Goal: Task Accomplishment & Management: Complete application form

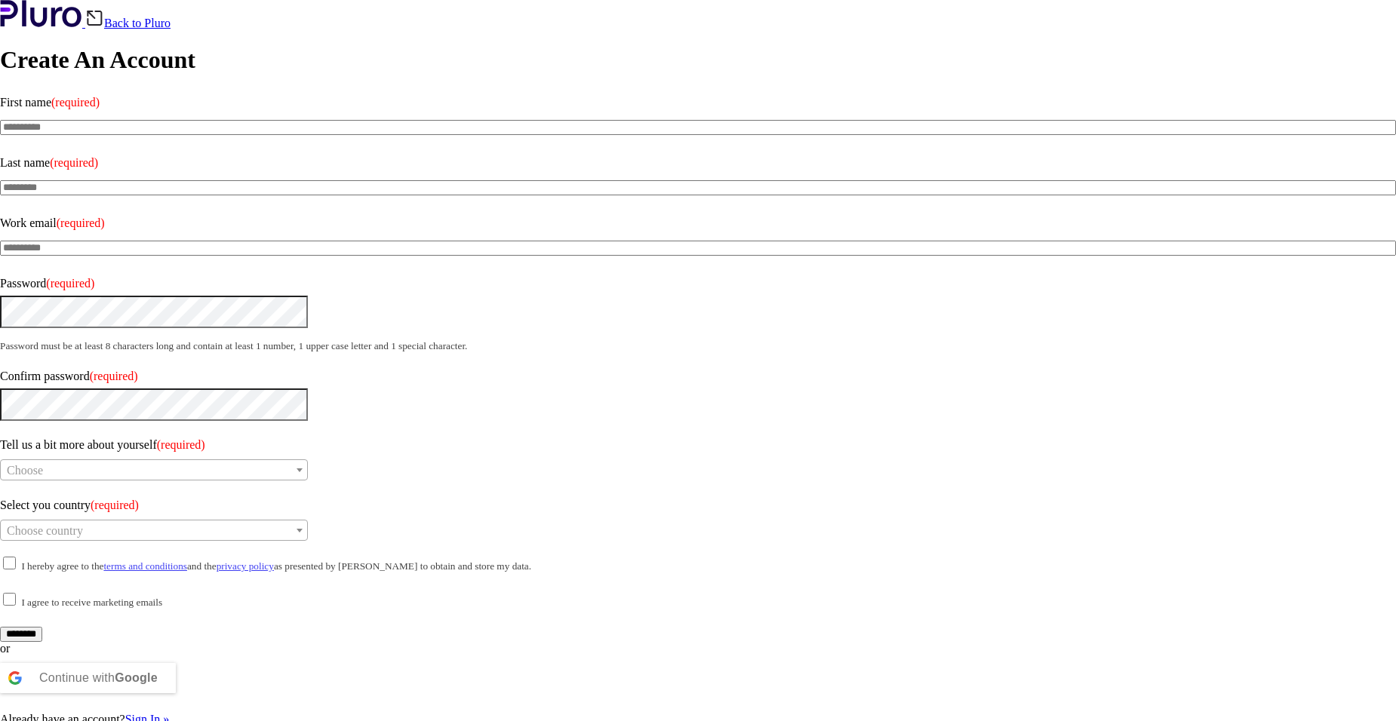
click at [0, 410] on span at bounding box center [0, 403] width 0 height 13
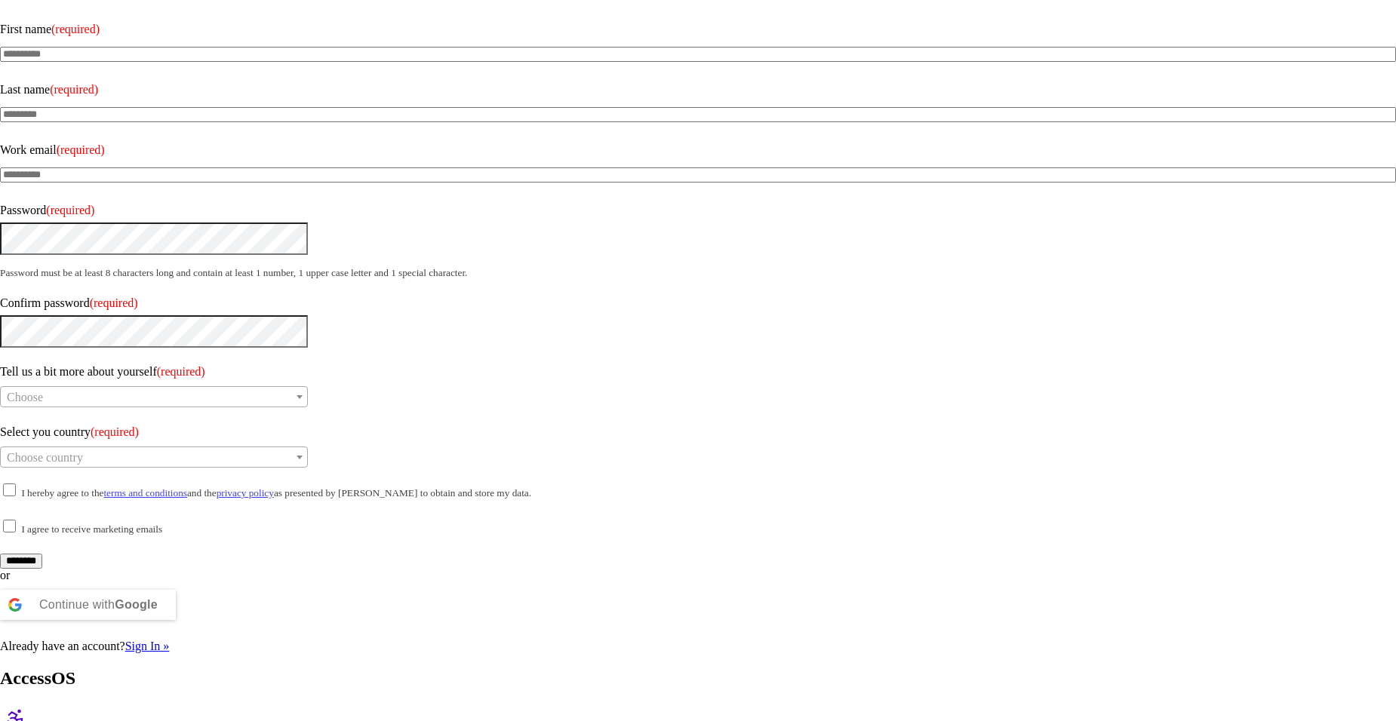
scroll to position [223, 0]
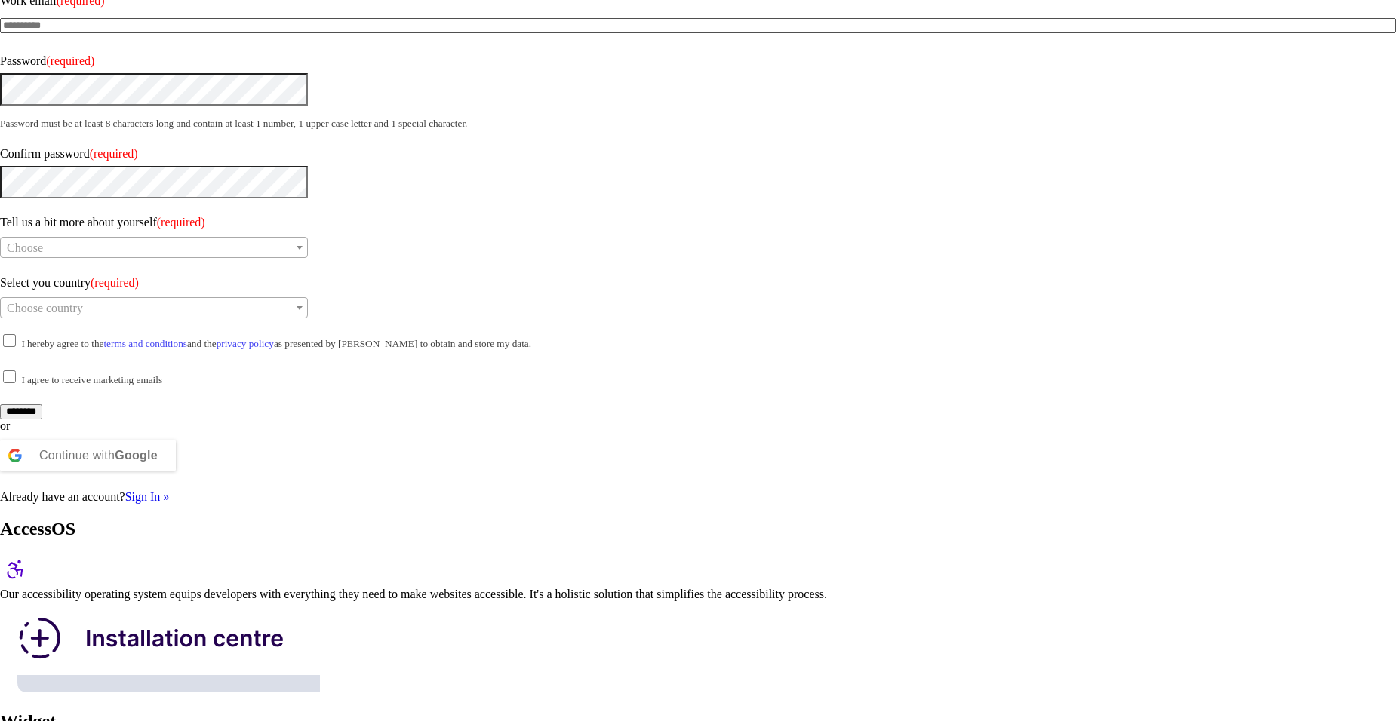
click at [158, 462] on b "Google" at bounding box center [136, 455] width 43 height 13
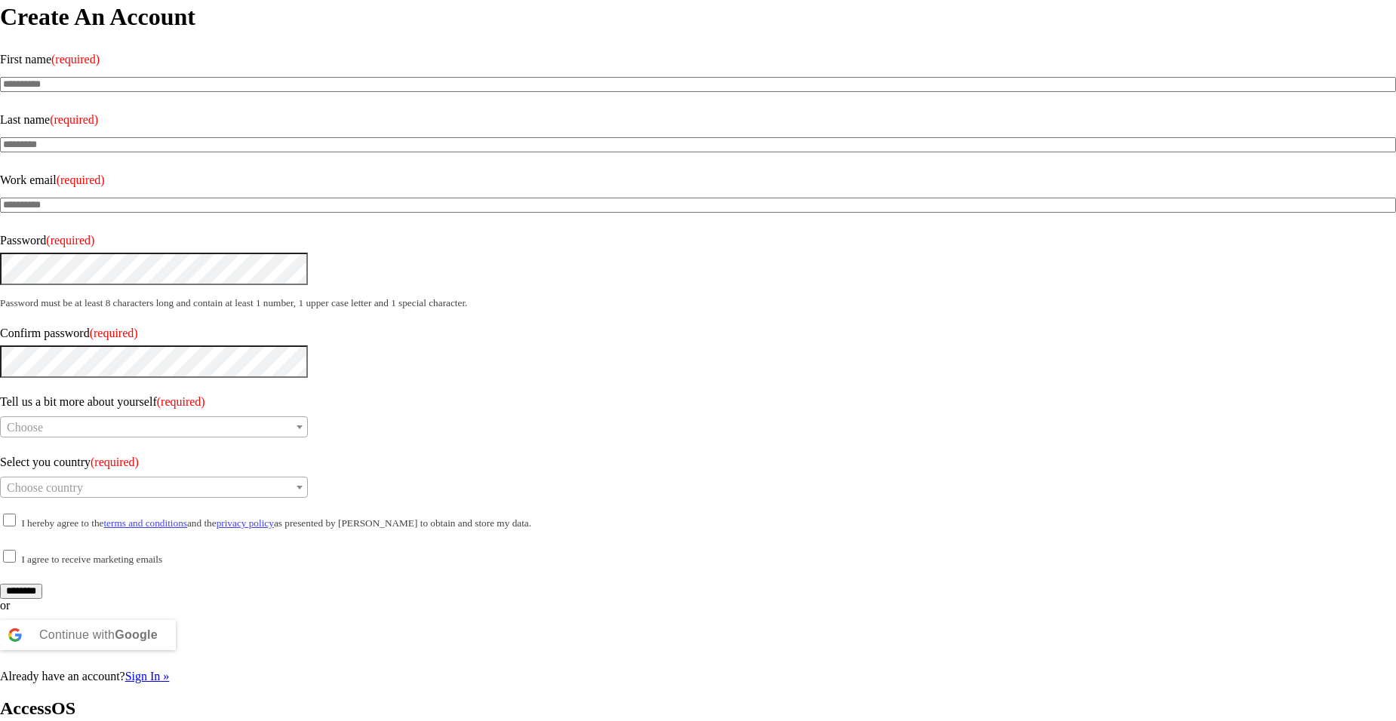
scroll to position [0, 0]
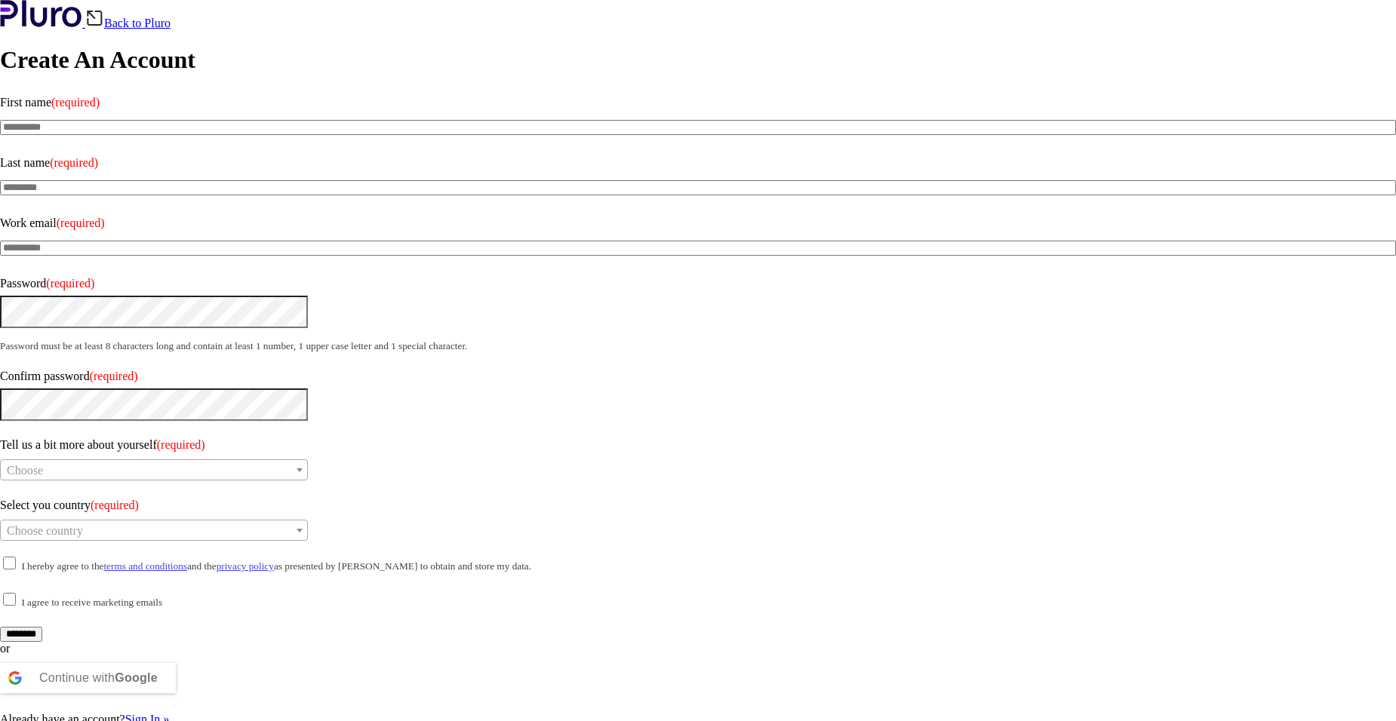
drag, startPoint x: 1201, startPoint y: 316, endPoint x: 1198, endPoint y: 324, distance: 8.1
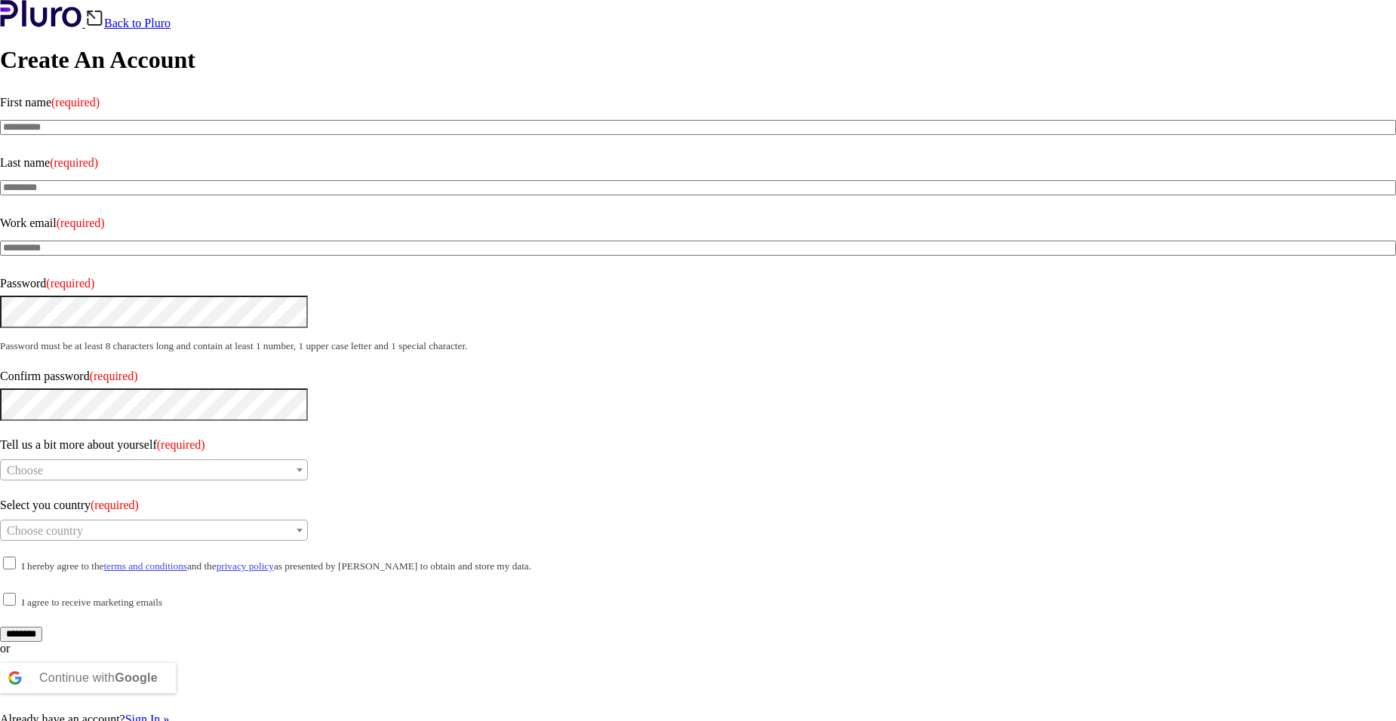
drag, startPoint x: 1184, startPoint y: 332, endPoint x: 1173, endPoint y: 348, distance: 19.0
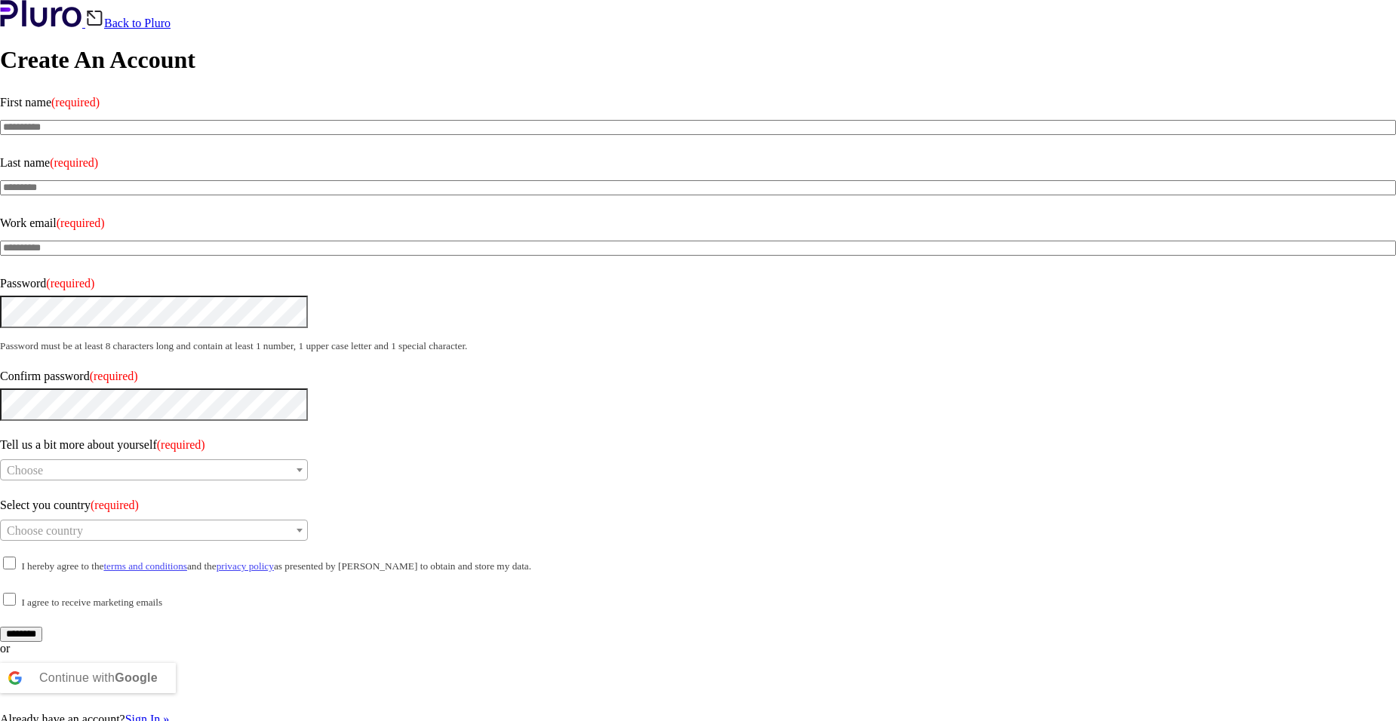
drag, startPoint x: 804, startPoint y: 508, endPoint x: 641, endPoint y: 309, distance: 256.9
